Goal: Contribute content

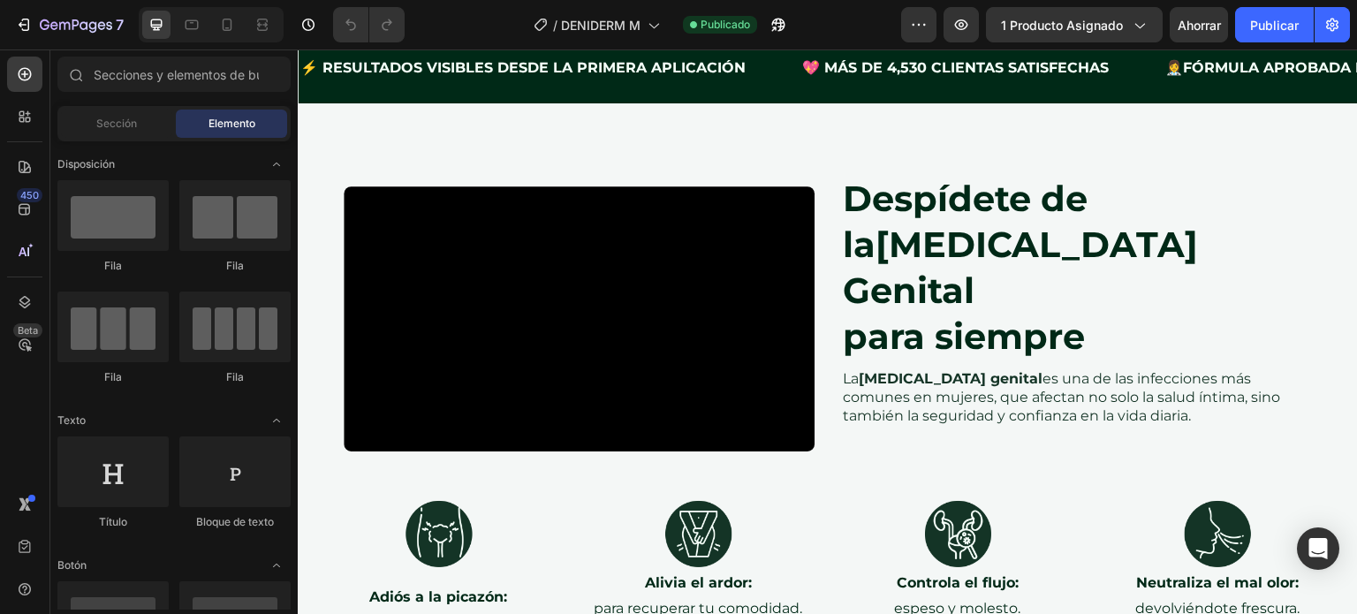
scroll to position [2504, 0]
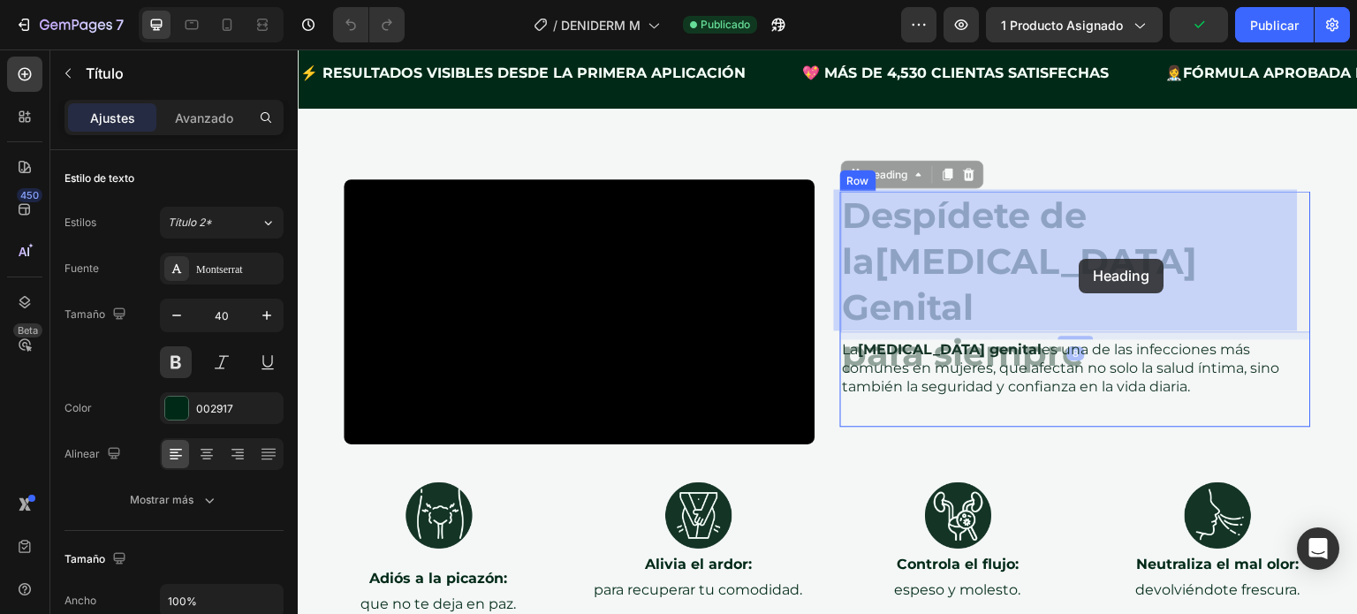
drag, startPoint x: 1205, startPoint y: 260, endPoint x: 1074, endPoint y: 258, distance: 130.8
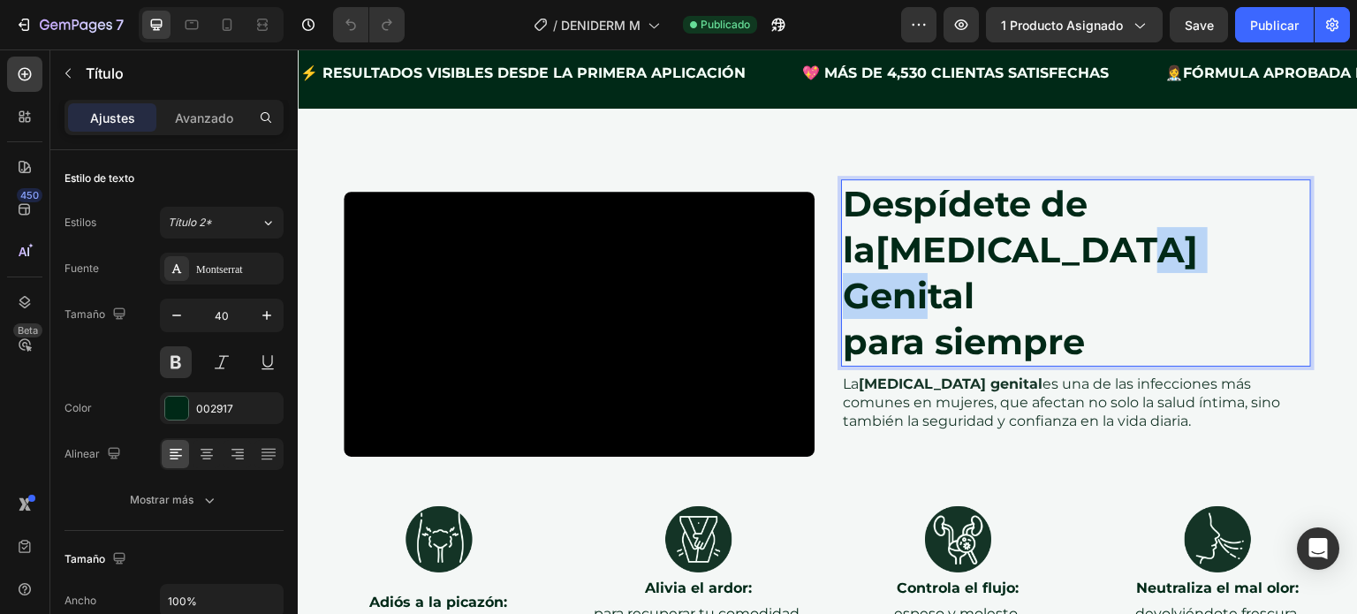
click at [1129, 270] on strong "[MEDICAL_DATA] Genital" at bounding box center [1020, 272] width 355 height 89
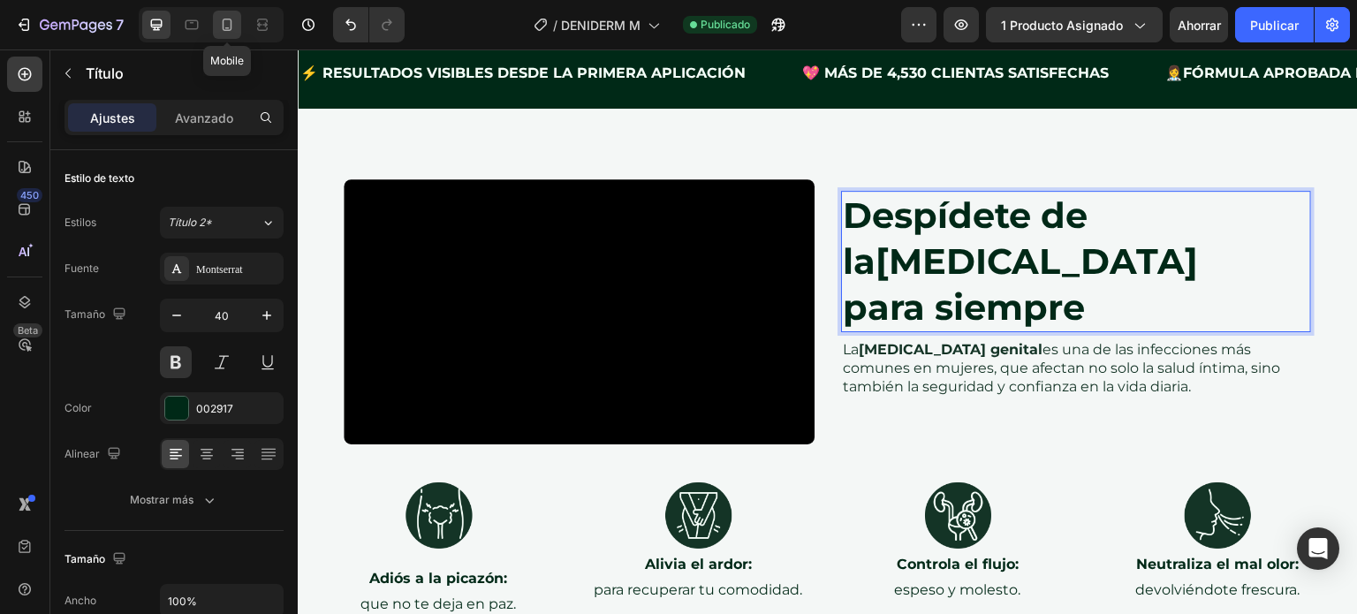
click at [230, 28] on icon at bounding box center [227, 25] width 18 height 18
type input "32"
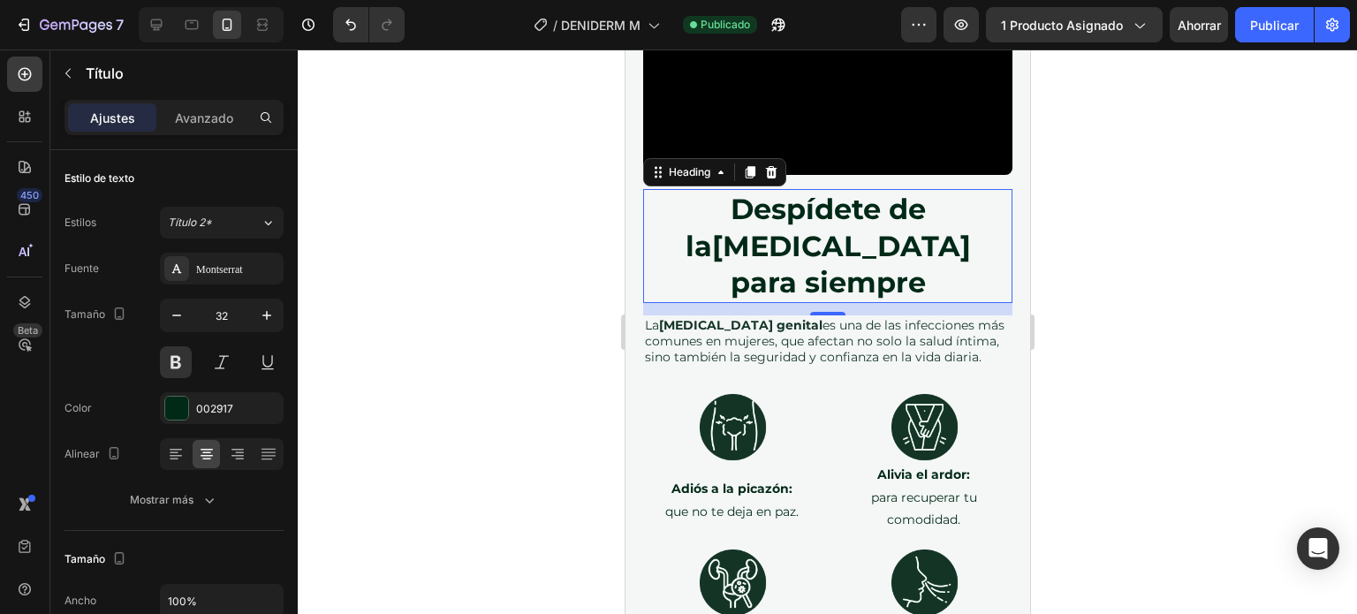
scroll to position [2709, 0]
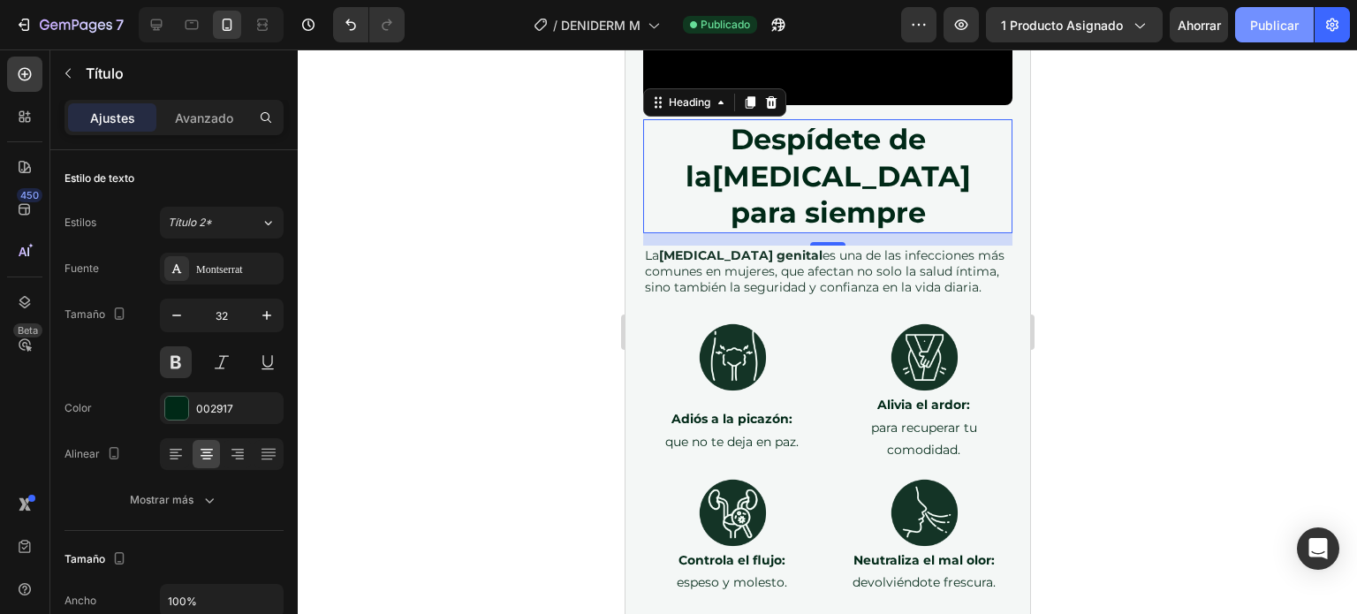
click at [1277, 35] on button "Publicar" at bounding box center [1274, 24] width 79 height 35
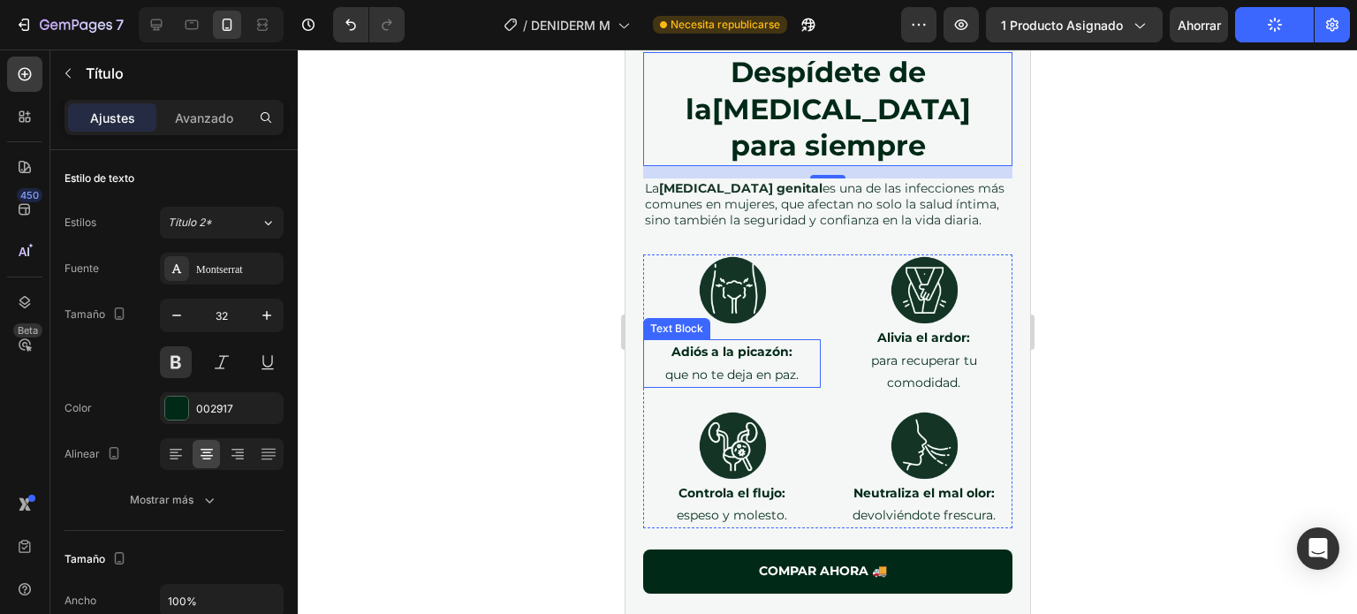
scroll to position [2777, 0]
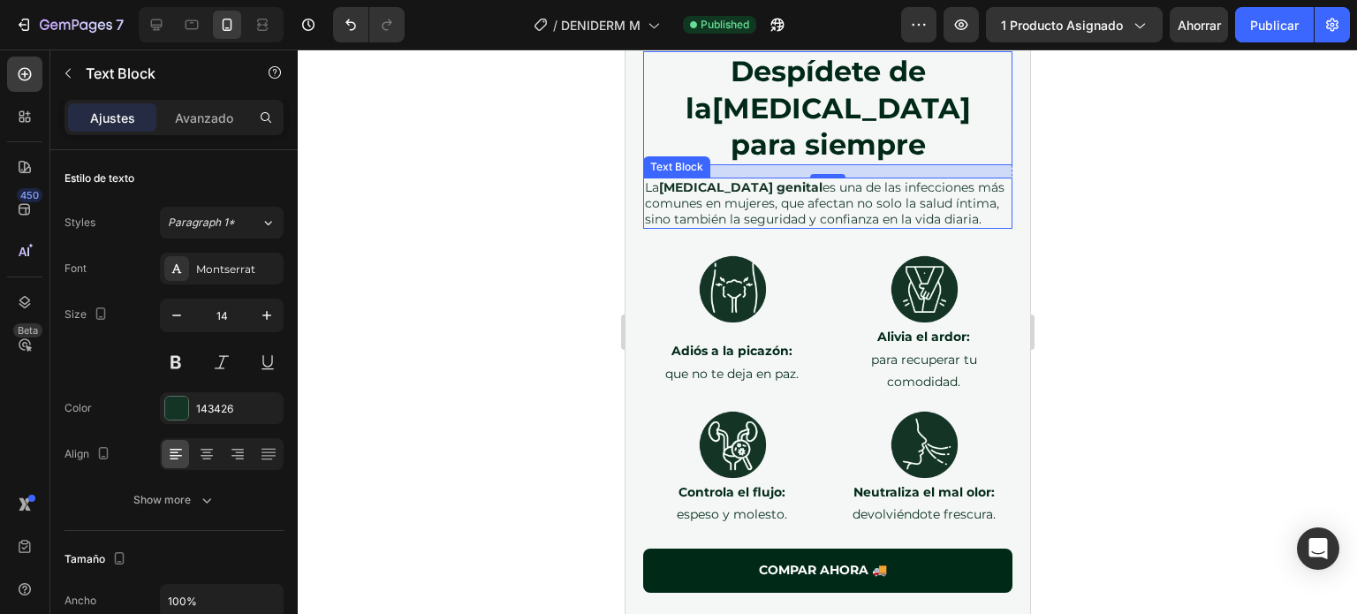
click at [754, 179] on strong "[MEDICAL_DATA] genital" at bounding box center [739, 187] width 163 height 16
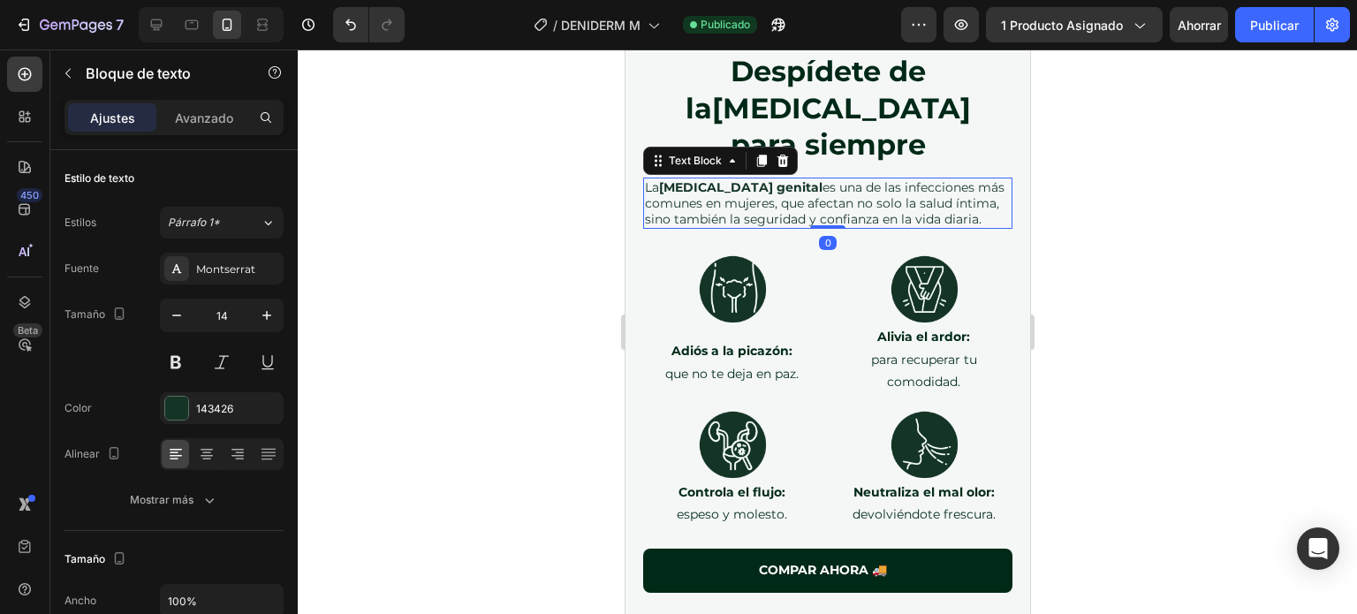
click at [754, 179] on strong "[MEDICAL_DATA] genital" at bounding box center [739, 187] width 163 height 16
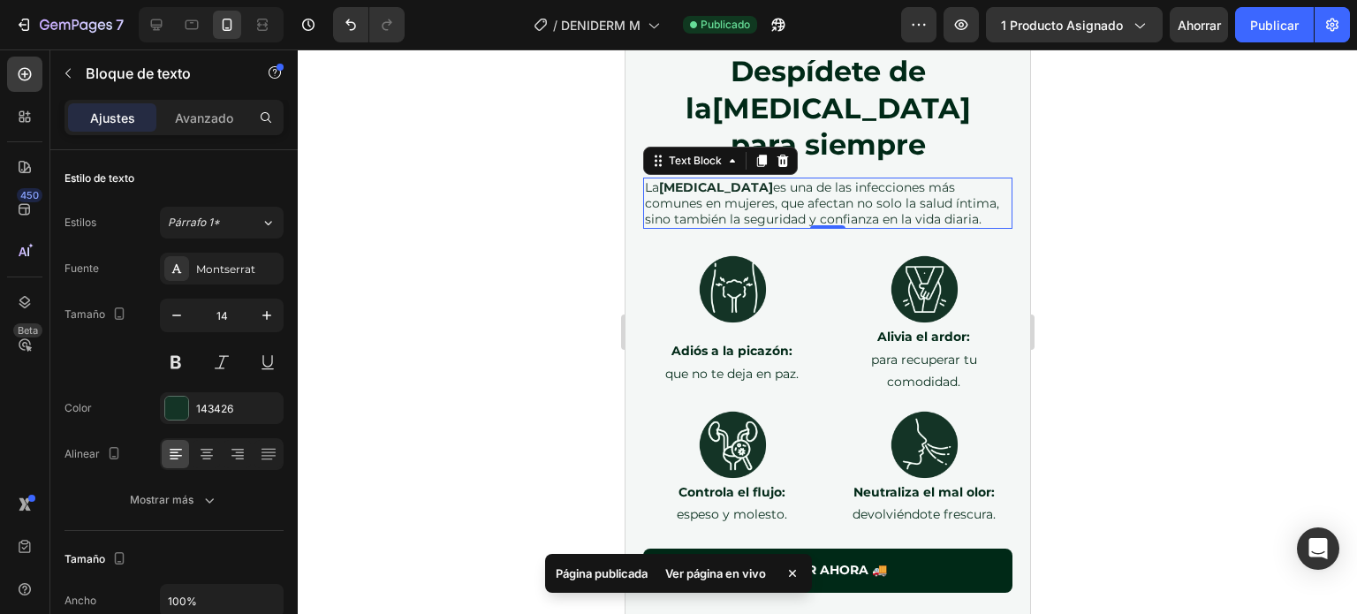
click at [1178, 221] on div at bounding box center [827, 331] width 1059 height 565
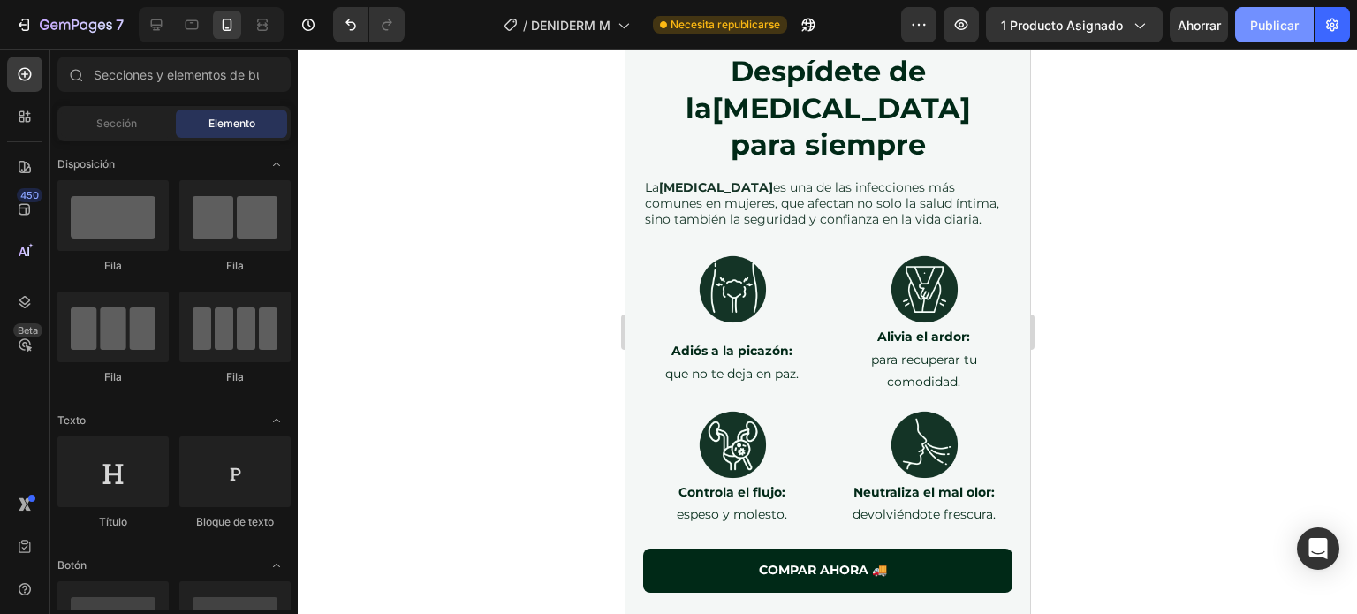
click at [1266, 27] on font "Publicar" at bounding box center [1274, 25] width 49 height 15
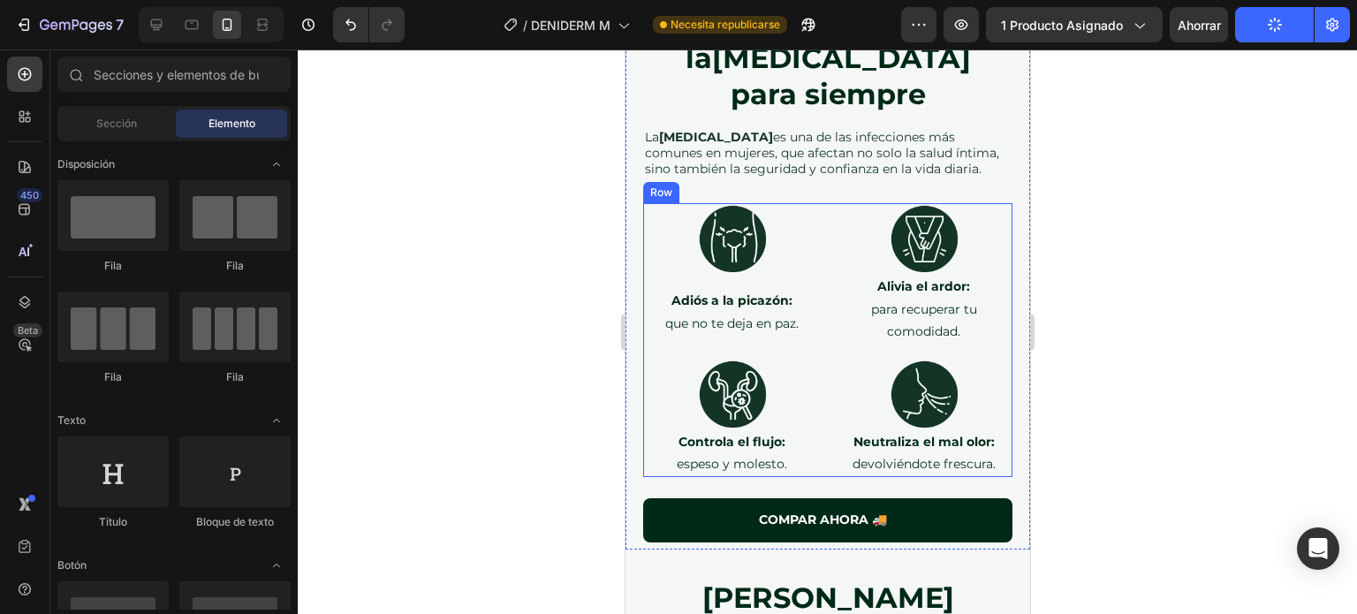
scroll to position [2809, 0]
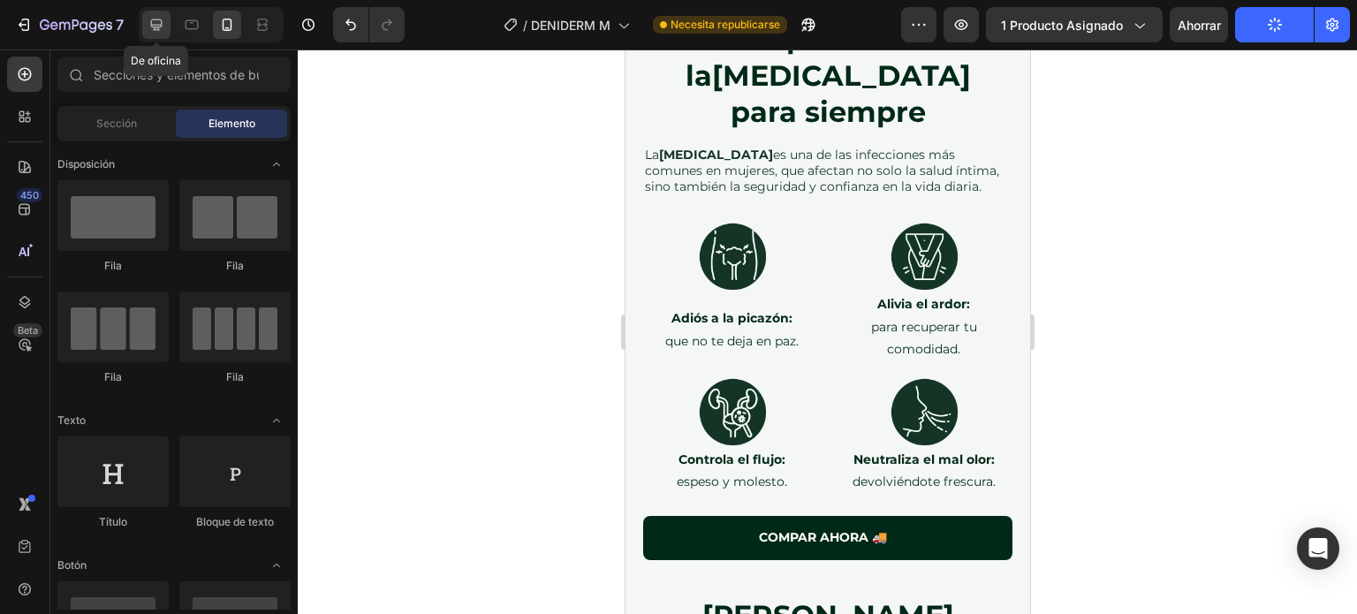
click at [156, 32] on icon at bounding box center [157, 25] width 18 height 18
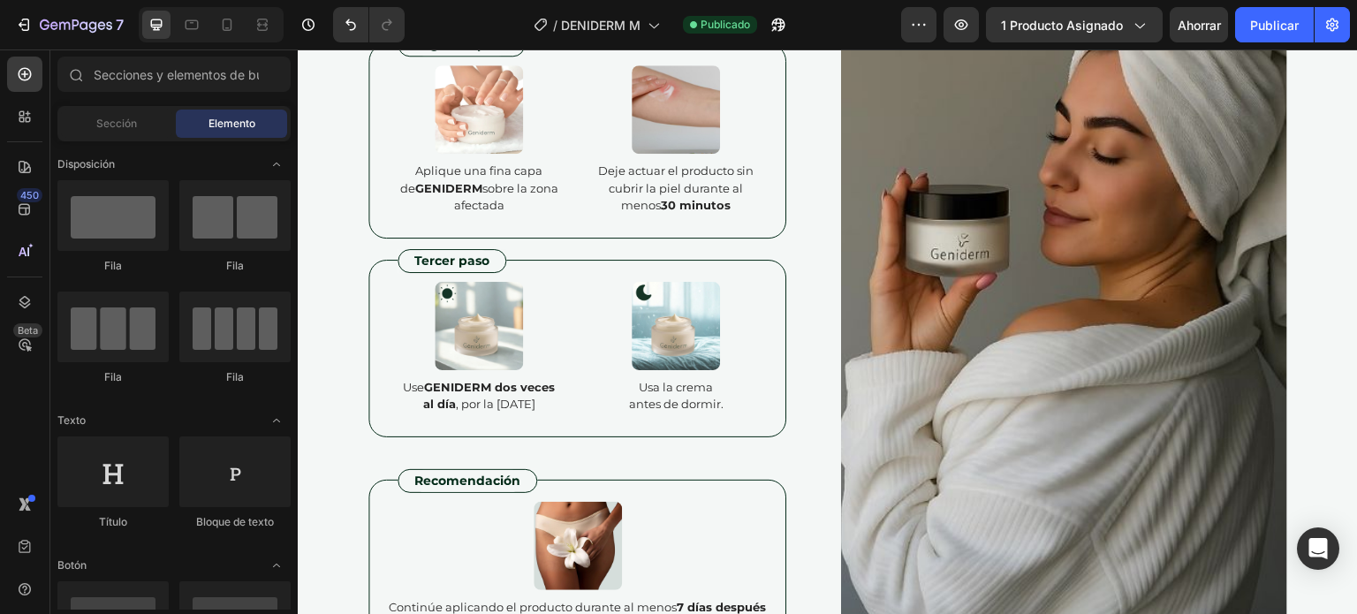
scroll to position [6541, 0]
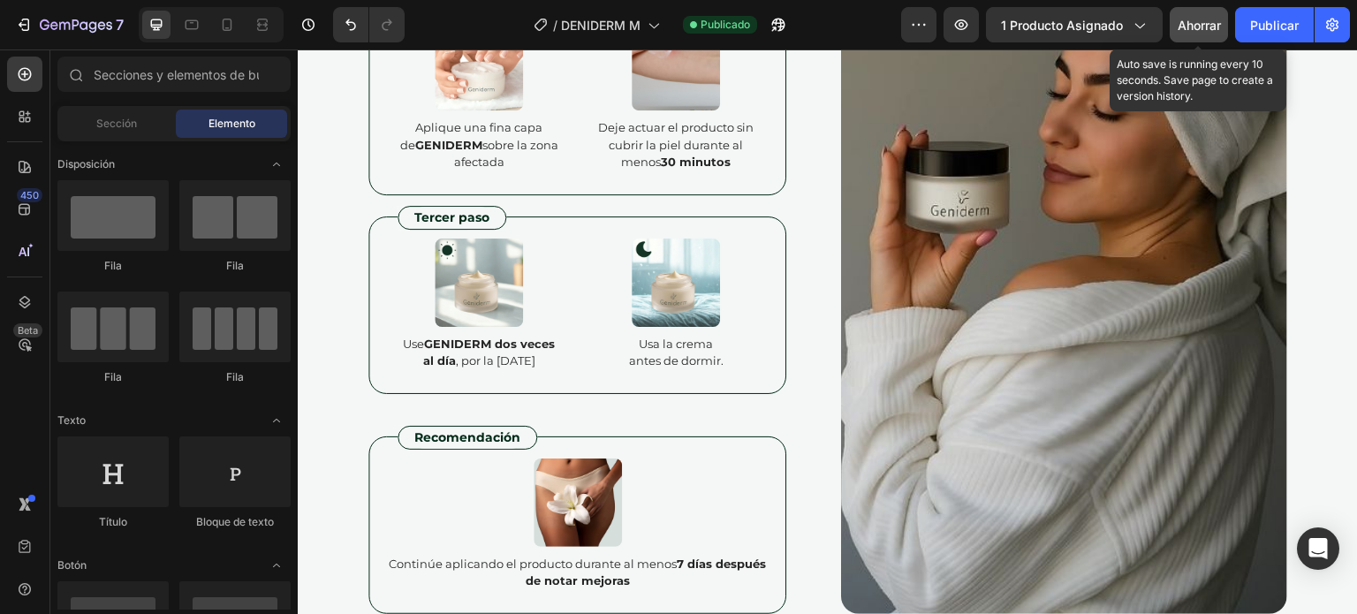
click at [1200, 30] on font "Ahorrar" at bounding box center [1199, 25] width 43 height 15
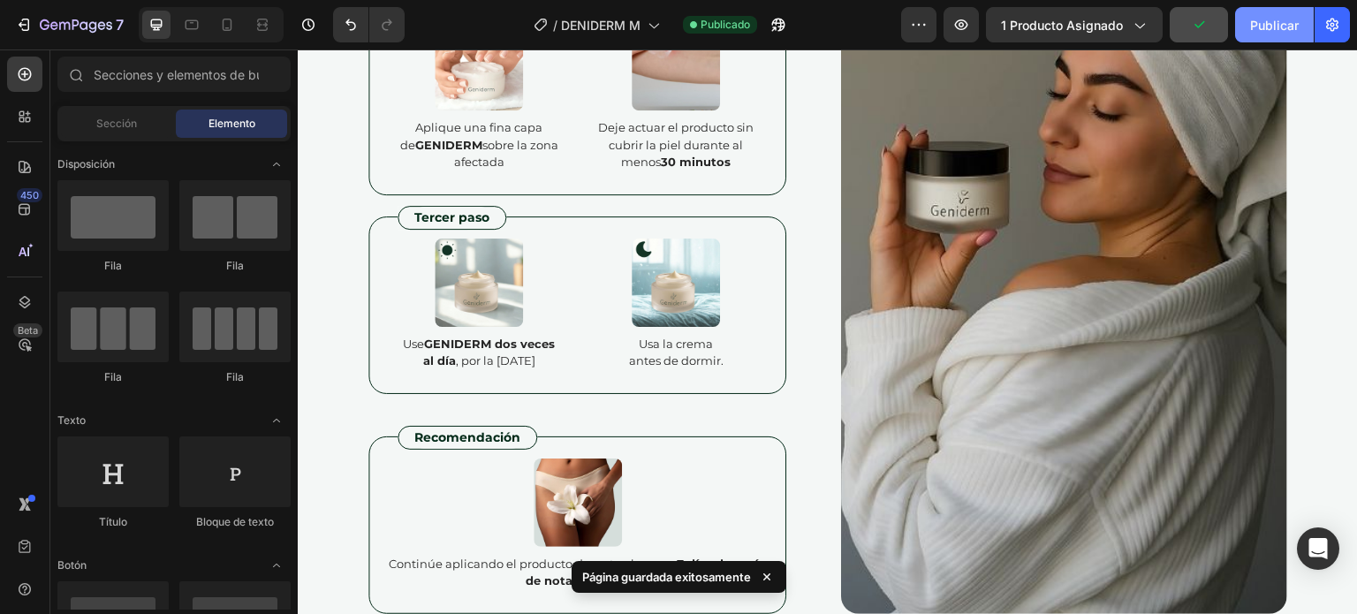
click at [1282, 27] on font "Publicar" at bounding box center [1274, 25] width 49 height 15
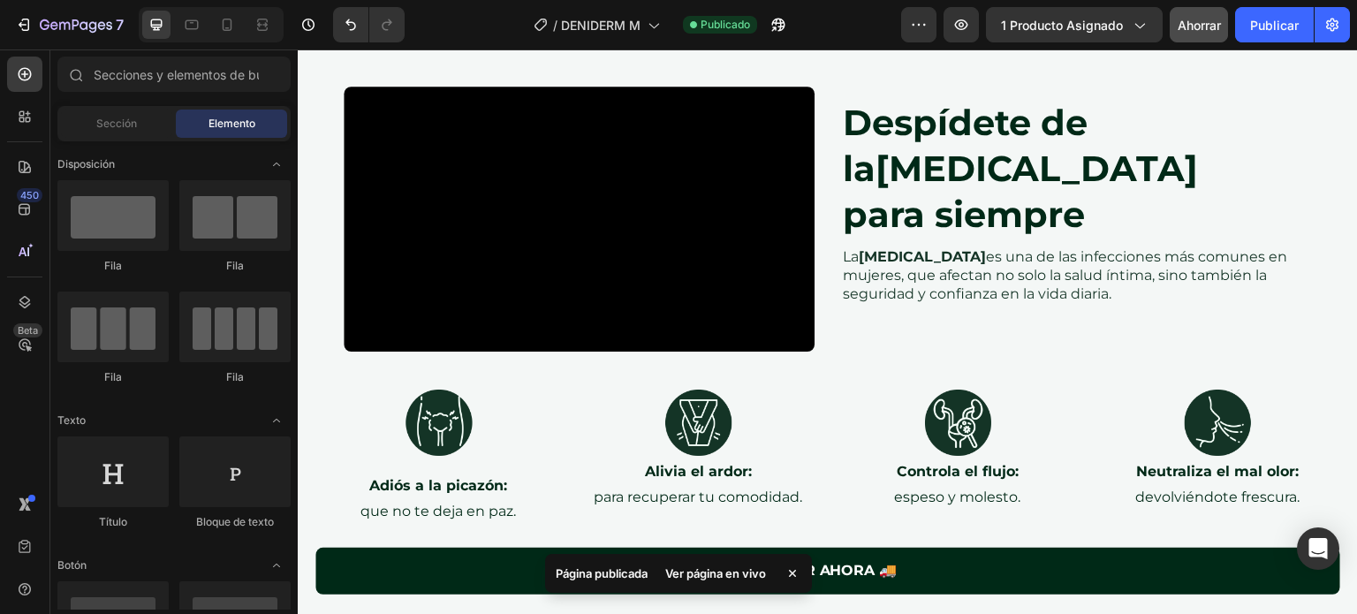
scroll to position [2594, 0]
